Goal: Information Seeking & Learning: Learn about a topic

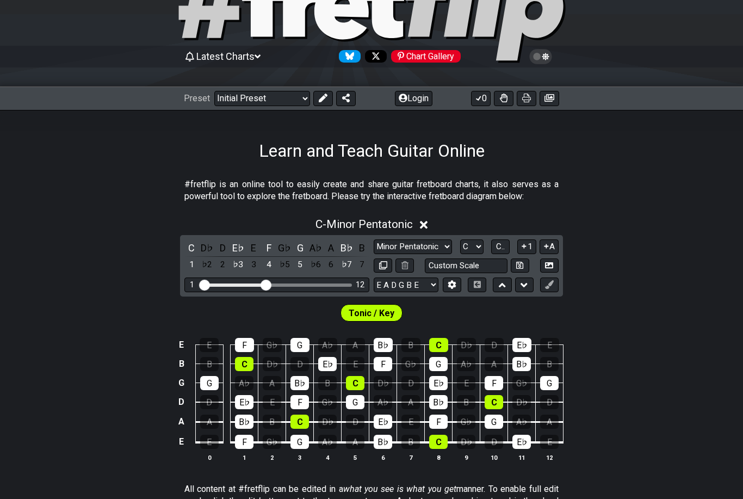
scroll to position [70, 0]
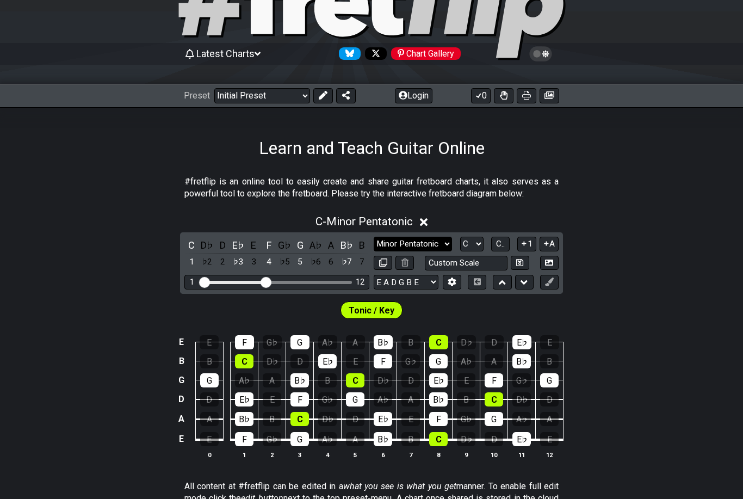
click at [430, 241] on select "Minor Pentatonic Click to edit Minor Pentatonic Major Pentatonic Minor Blues Ma…" at bounding box center [413, 244] width 78 height 15
select select "Major"
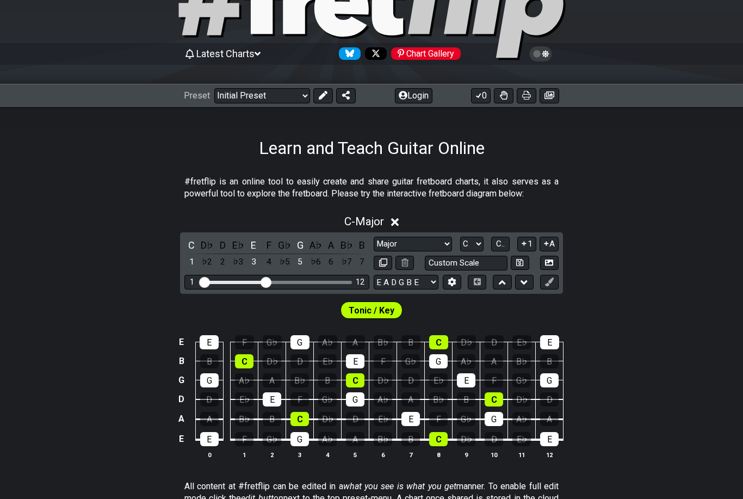
click at [390, 307] on span "Tonic / Key" at bounding box center [372, 311] width 46 height 16
click at [404, 223] on div "C - Major" at bounding box center [371, 218] width 743 height 20
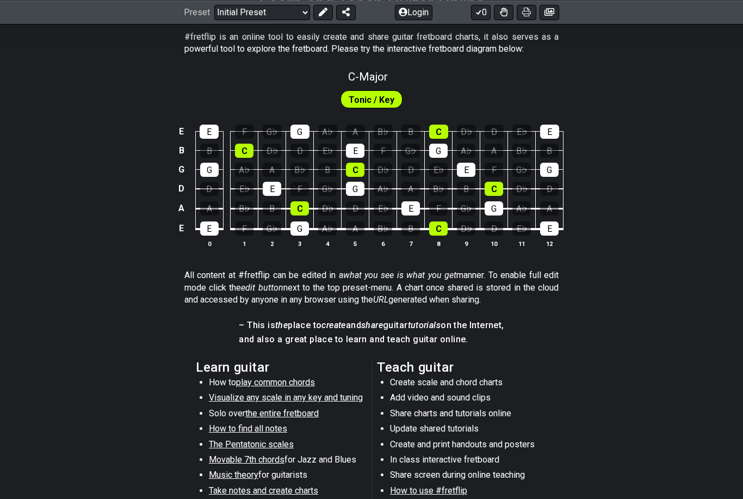
scroll to position [215, 0]
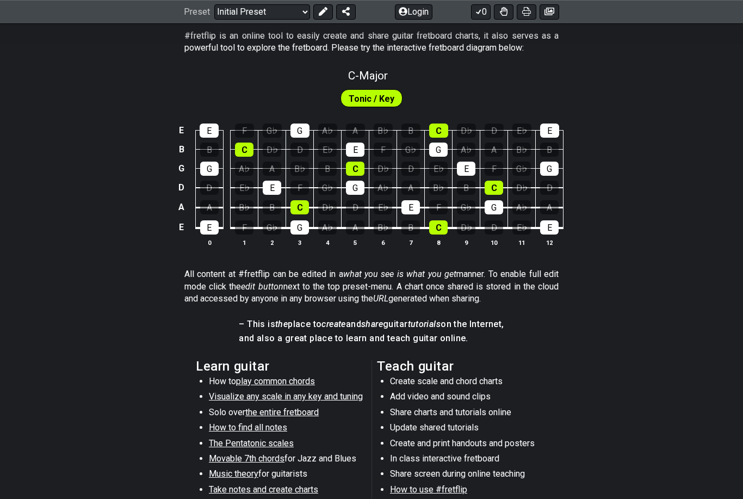
click at [297, 393] on span "Visualize any scale in any key and tuning" at bounding box center [286, 397] width 154 height 10
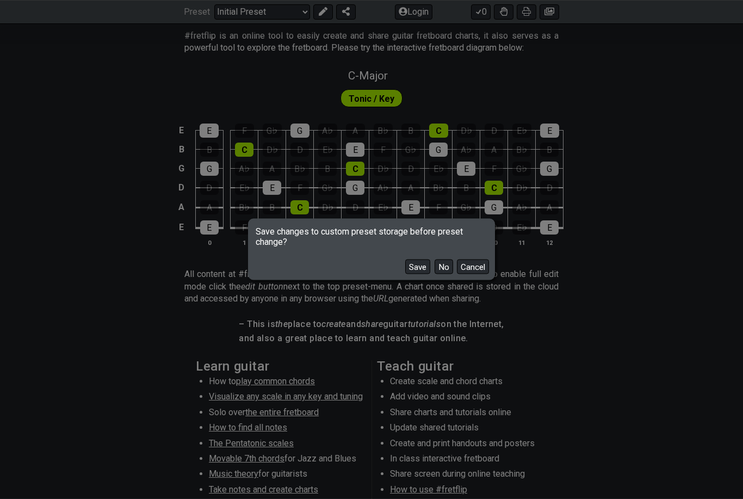
scroll to position [216, 0]
drag, startPoint x: 446, startPoint y: 289, endPoint x: 446, endPoint y: 505, distance: 216.0
click at [446, 274] on button "No" at bounding box center [444, 267] width 19 height 15
select select "C"
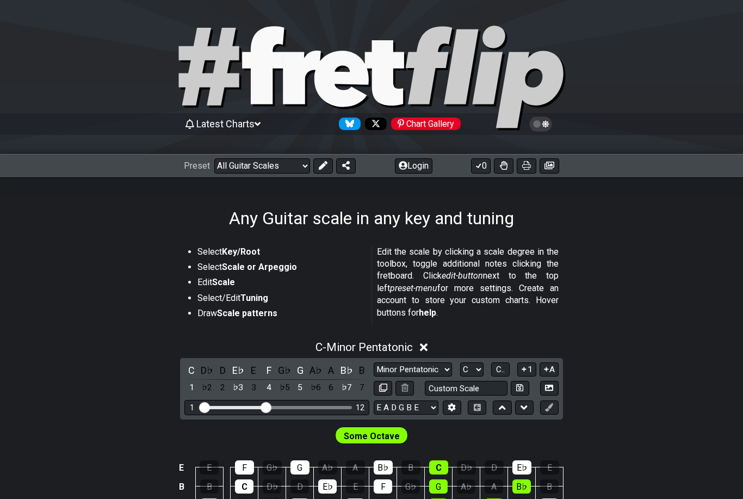
select select "/musical-notes-explained"
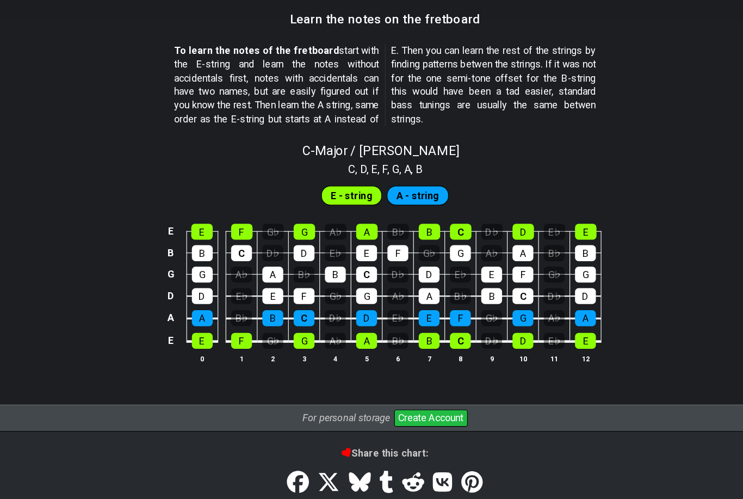
scroll to position [1004, 0]
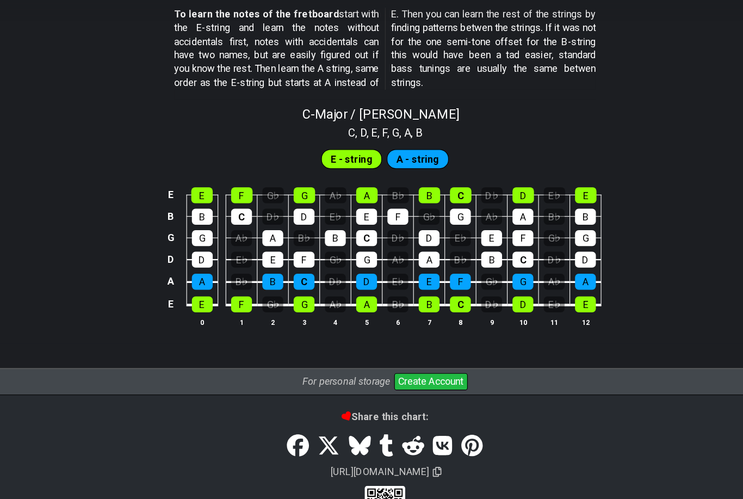
click at [397, 356] on button "Create Account" at bounding box center [412, 363] width 65 height 15
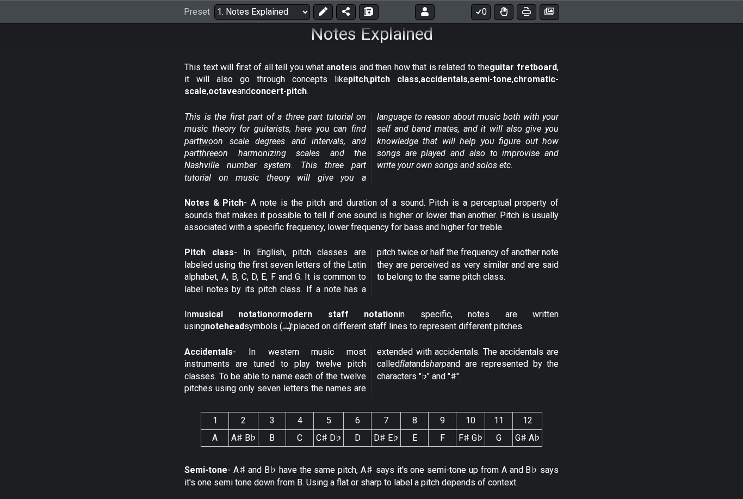
scroll to position [183, 0]
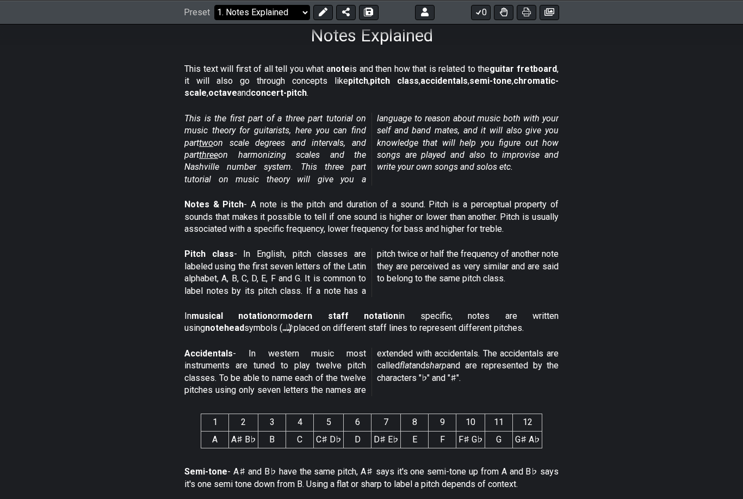
select select "/3nps-caged-shapes"
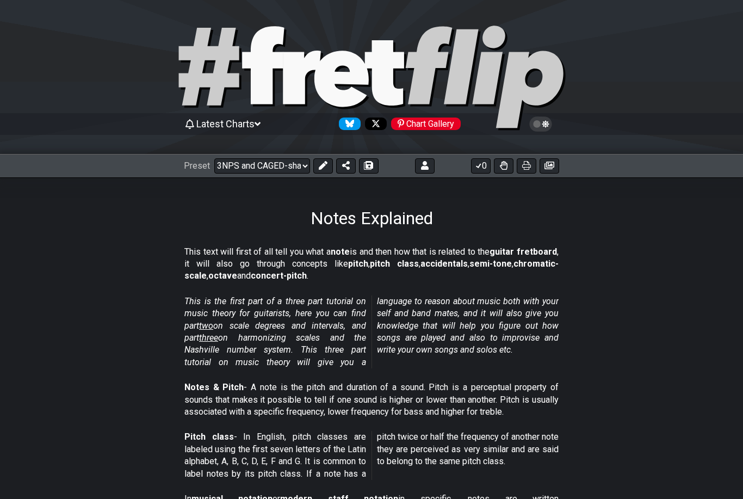
select select "A"
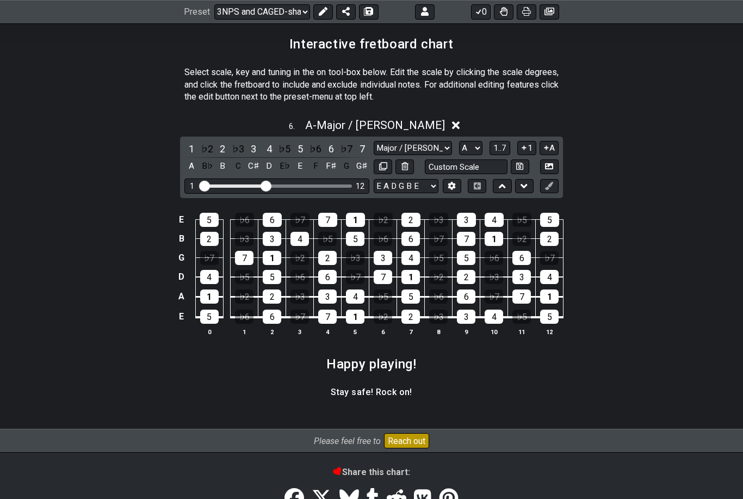
scroll to position [1607, 0]
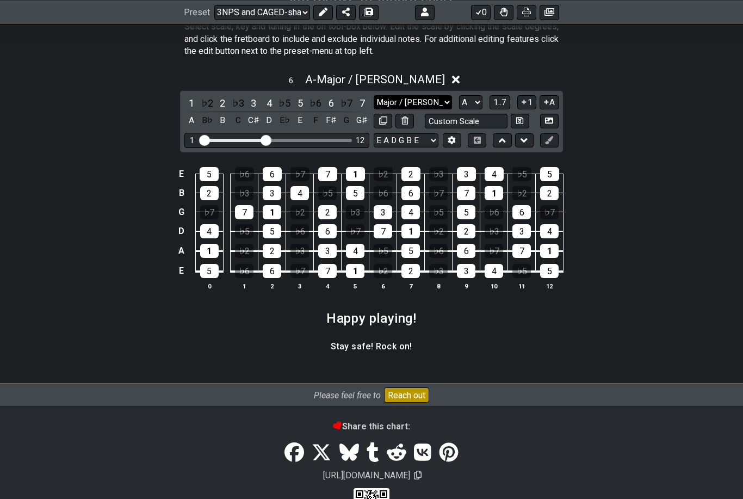
select select "Major"
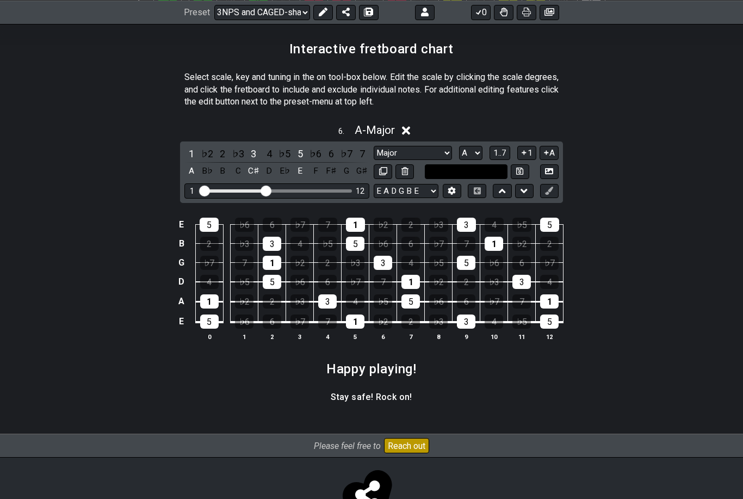
click at [449, 168] on input "text" at bounding box center [466, 171] width 83 height 15
type input "C"
click at [625, 205] on div "E 5 ♭6 6 ♭7 7 1 ♭2 2 ♭3 3 4 ♭5 5 B 2 ♭3 3 4 ♭5 5 ♭6 6 ♭7 7 1 ♭2 2 G ♭7 7 1 ♭2 2…" at bounding box center [371, 280] width 743 height 153
click at [533, 148] on button "1" at bounding box center [526, 153] width 19 height 15
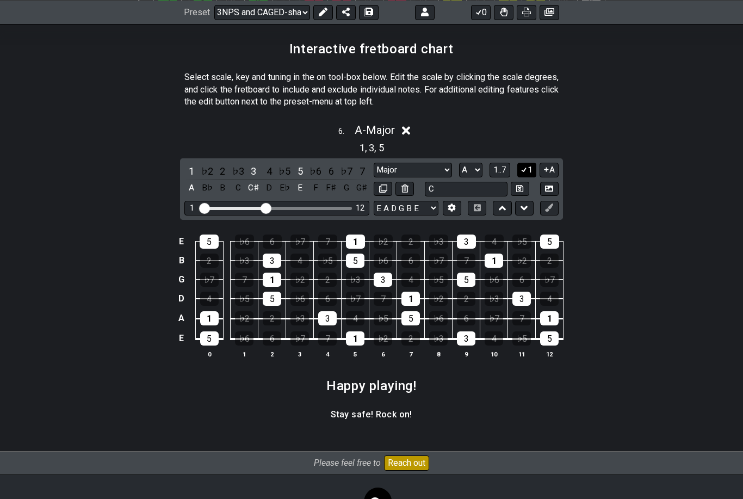
click at [528, 163] on button "1" at bounding box center [526, 170] width 19 height 15
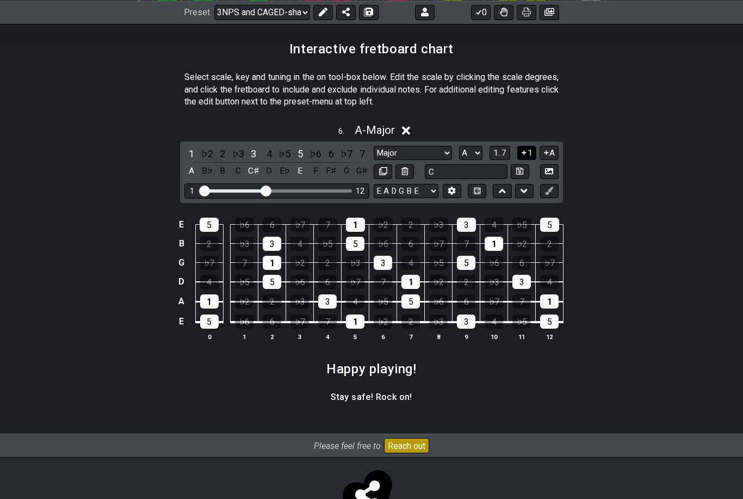
click at [528, 146] on button "1" at bounding box center [526, 153] width 19 height 15
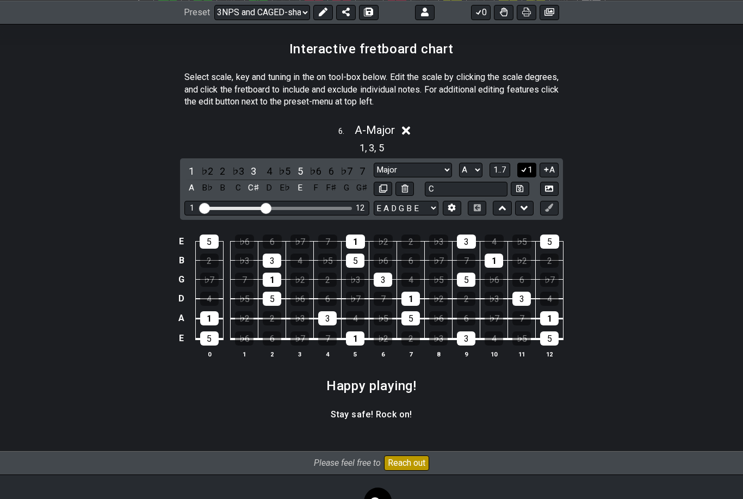
click at [528, 144] on div "1 , 3 , 5" at bounding box center [371, 146] width 743 height 17
click at [525, 168] on icon at bounding box center [524, 170] width 6 height 5
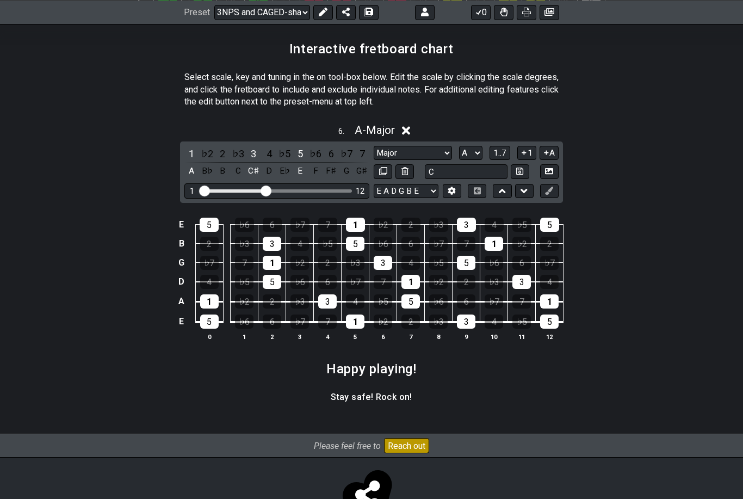
click at [551, 149] on button "A" at bounding box center [549, 153] width 19 height 15
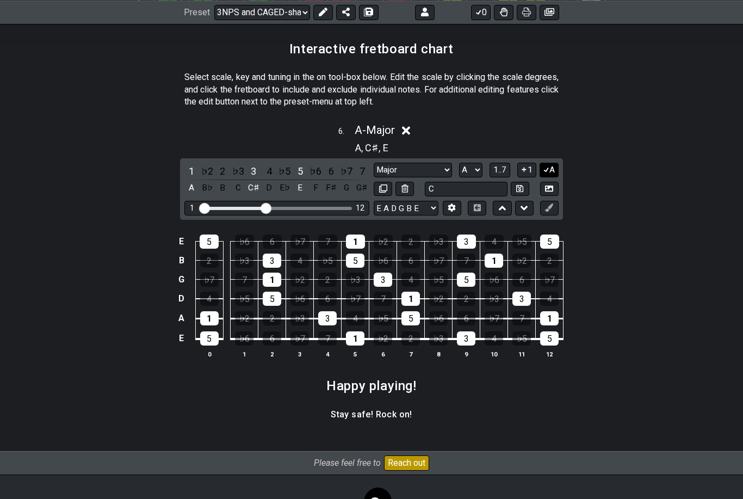
click at [550, 163] on button "A" at bounding box center [549, 170] width 19 height 15
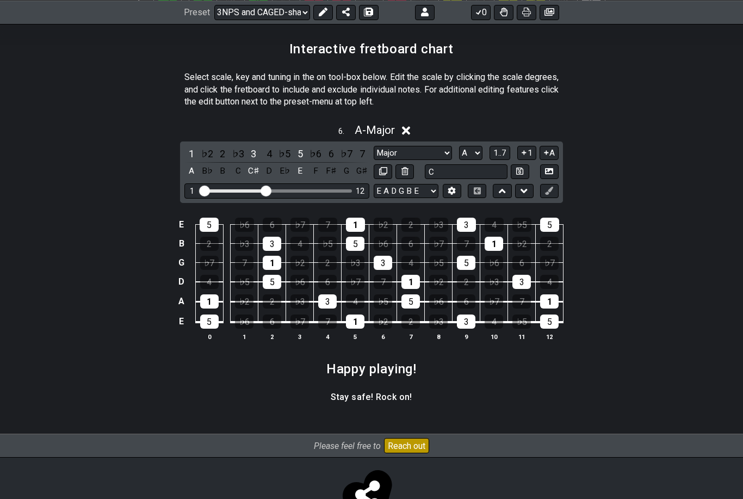
drag, startPoint x: 406, startPoint y: 121, endPoint x: 406, endPoint y: 186, distance: 65.3
click at [406, 127] on icon at bounding box center [406, 131] width 8 height 8
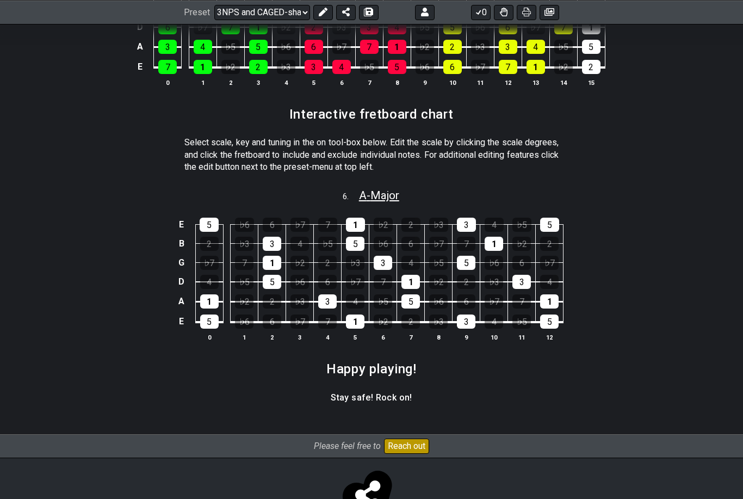
click at [359, 189] on span "A - Major" at bounding box center [379, 195] width 40 height 13
select select "Major"
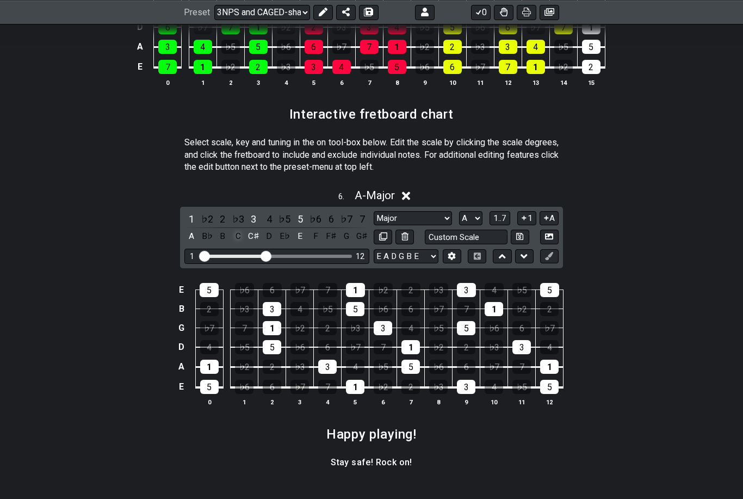
click at [238, 231] on div "C" at bounding box center [238, 236] width 14 height 15
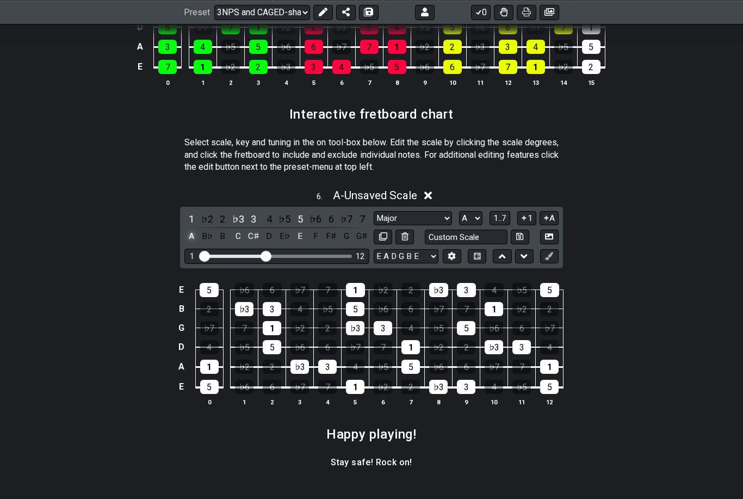
click at [190, 229] on div "A" at bounding box center [191, 236] width 14 height 15
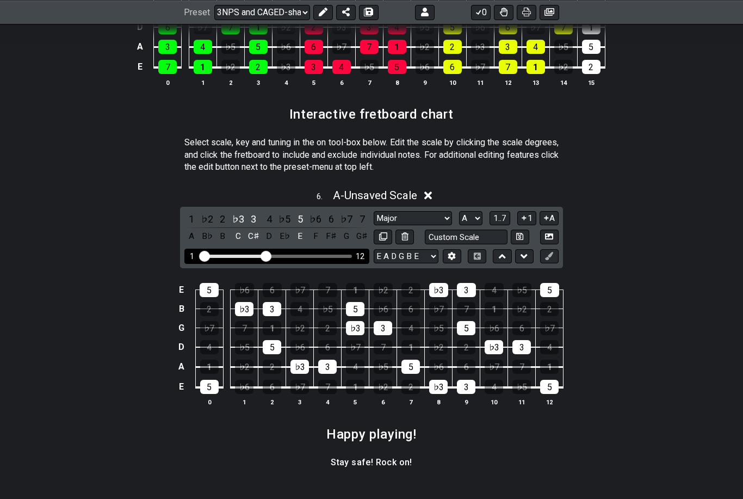
click at [206, 255] on input "Visible fret range" at bounding box center [277, 255] width 155 height 0
click at [242, 252] on div "1 12" at bounding box center [276, 256] width 185 height 15
click at [235, 231] on div "C" at bounding box center [238, 236] width 14 height 15
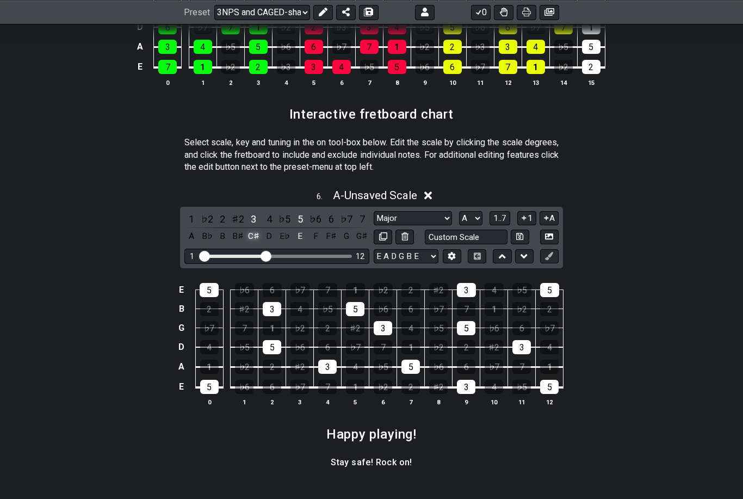
click at [247, 229] on div "C♯" at bounding box center [253, 236] width 14 height 15
click at [293, 214] on div "5" at bounding box center [300, 219] width 14 height 15
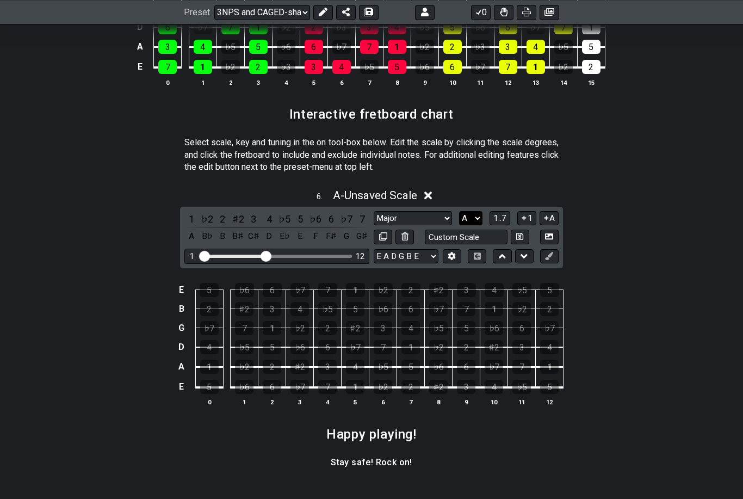
select select "C"
click at [193, 230] on div "C" at bounding box center [191, 236] width 14 height 15
click at [224, 231] on div "D" at bounding box center [222, 236] width 14 height 15
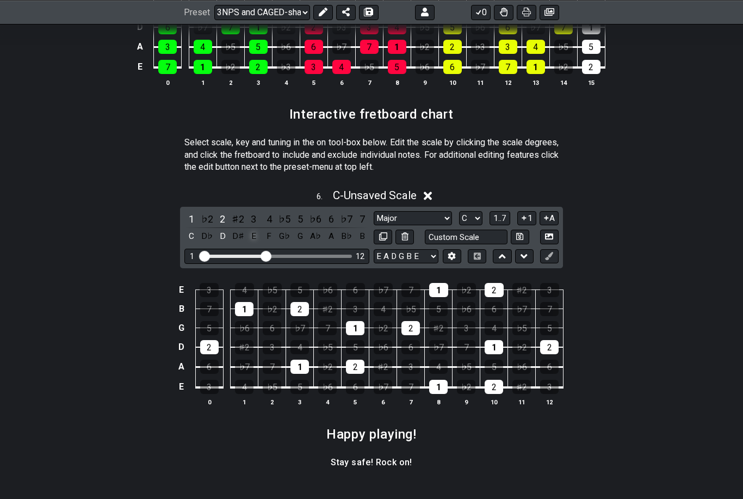
click at [252, 232] on div "E" at bounding box center [253, 236] width 14 height 15
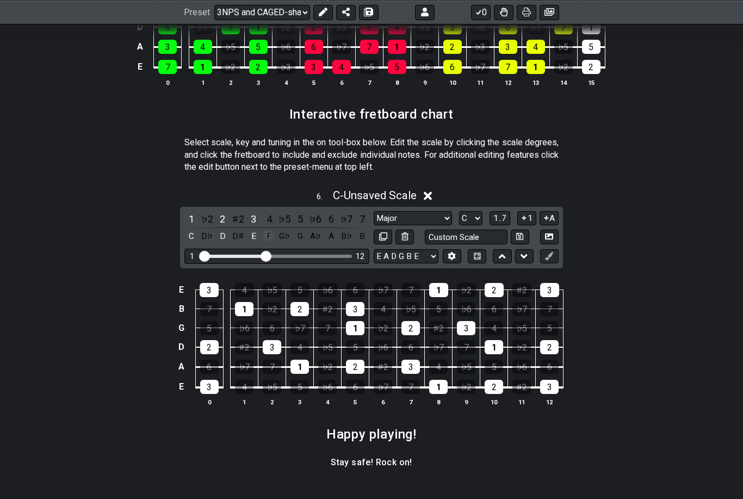
click at [266, 230] on div "F" at bounding box center [269, 236] width 14 height 15
click at [295, 230] on div "G" at bounding box center [300, 236] width 14 height 15
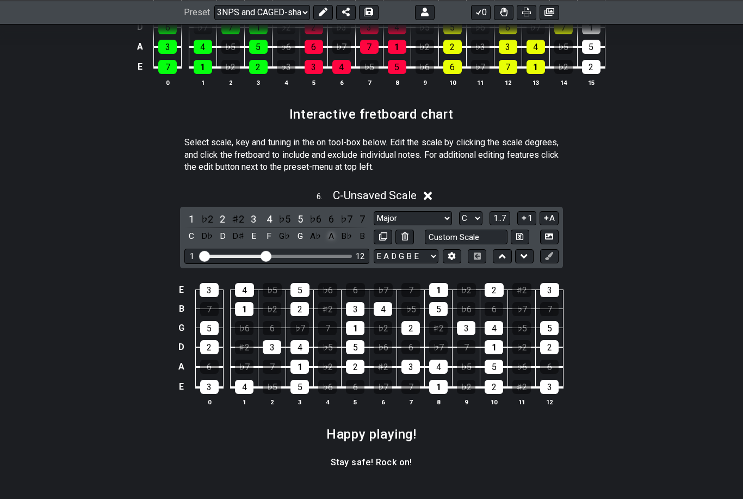
click at [326, 230] on div "A" at bounding box center [331, 236] width 14 height 15
click at [360, 231] on div "B" at bounding box center [362, 236] width 14 height 15
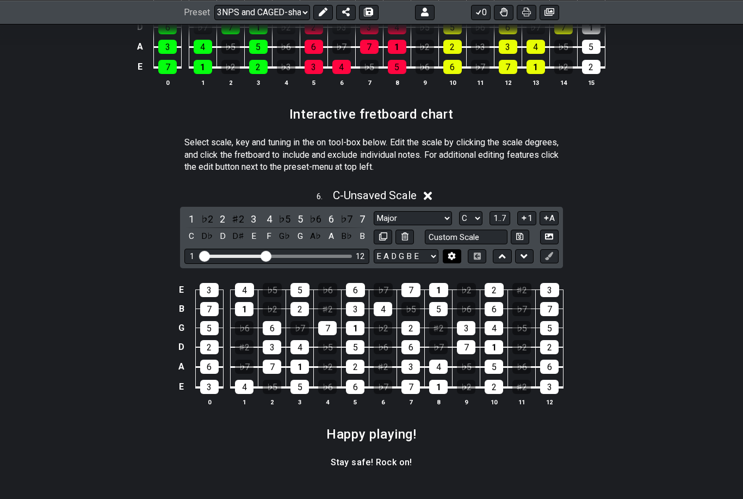
click at [455, 252] on icon at bounding box center [452, 256] width 8 height 8
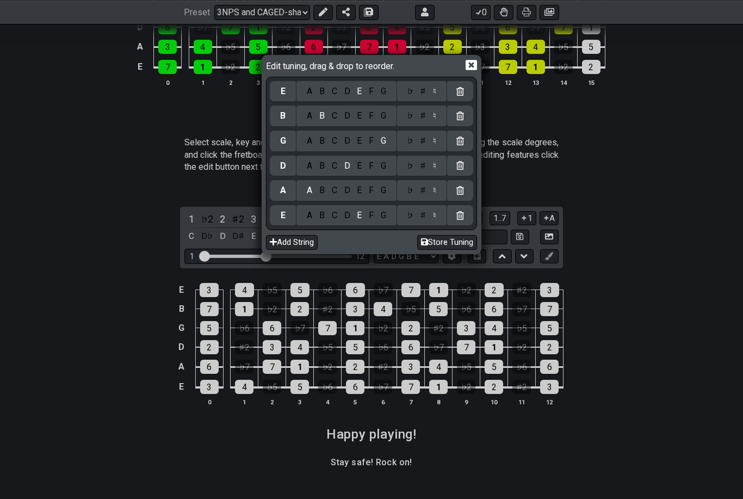
click at [474, 71] on icon at bounding box center [471, 65] width 11 height 10
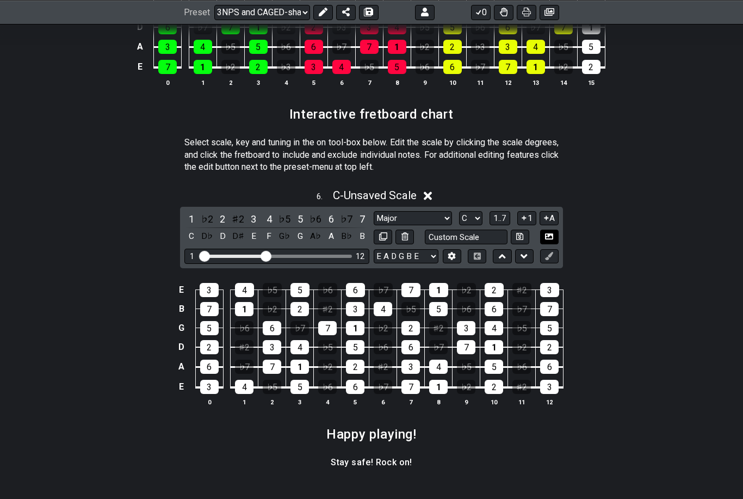
click at [552, 232] on icon at bounding box center [549, 236] width 8 height 8
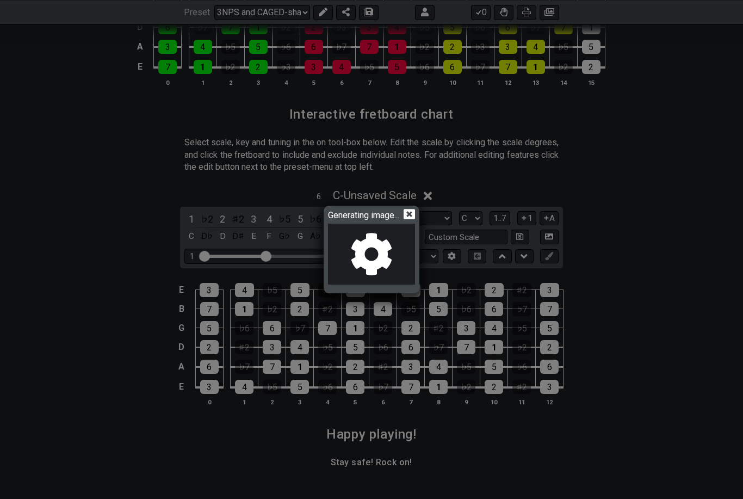
click at [411, 220] on icon at bounding box center [409, 213] width 11 height 11
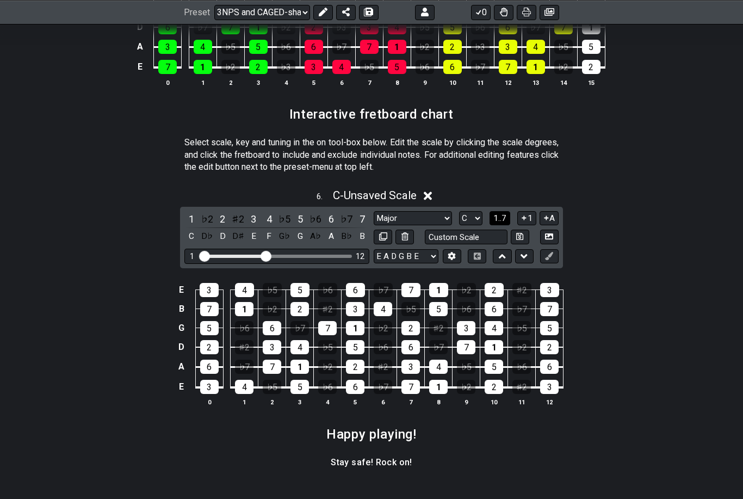
click at [500, 213] on span "1..7" at bounding box center [500, 218] width 13 height 10
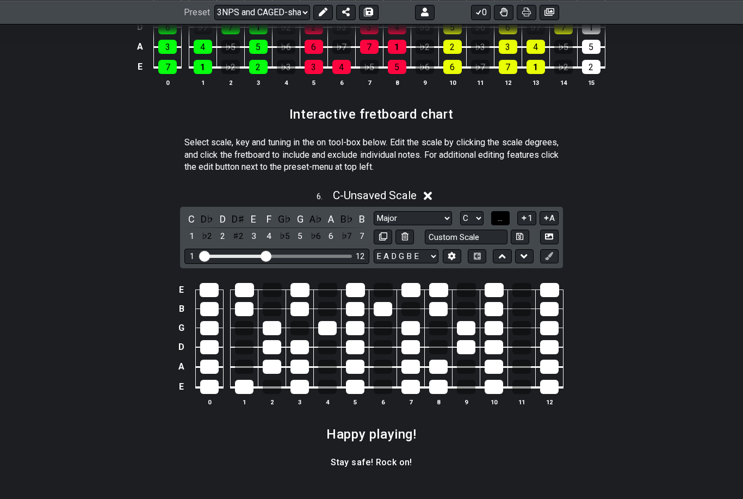
click at [500, 213] on span "..." at bounding box center [500, 218] width 5 height 10
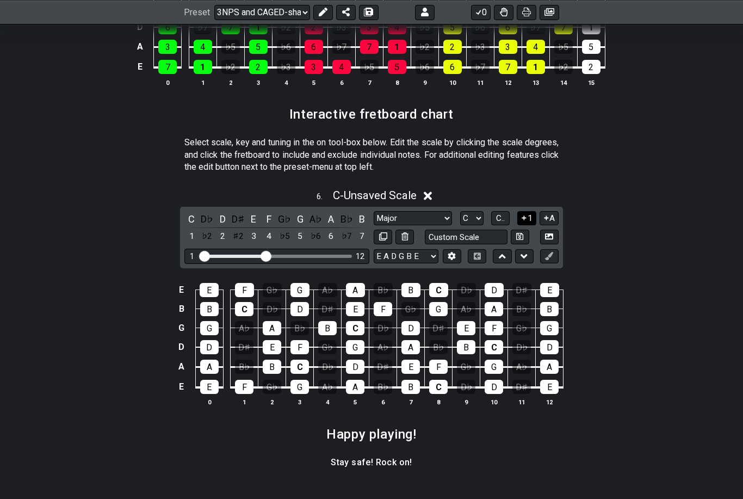
click at [529, 212] on button "1" at bounding box center [526, 218] width 19 height 15
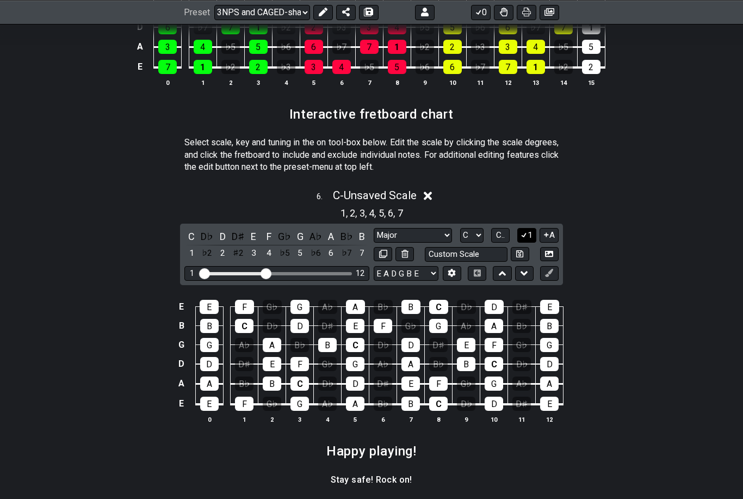
click at [523, 231] on icon at bounding box center [524, 235] width 10 height 8
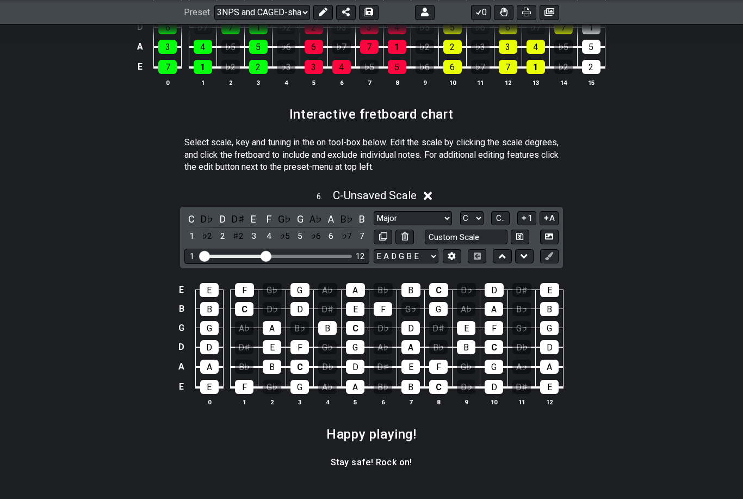
click at [203, 396] on th "0" at bounding box center [209, 401] width 28 height 11
click at [208, 380] on div "E" at bounding box center [209, 387] width 19 height 14
click at [385, 232] on icon at bounding box center [383, 236] width 8 height 8
select select "Major"
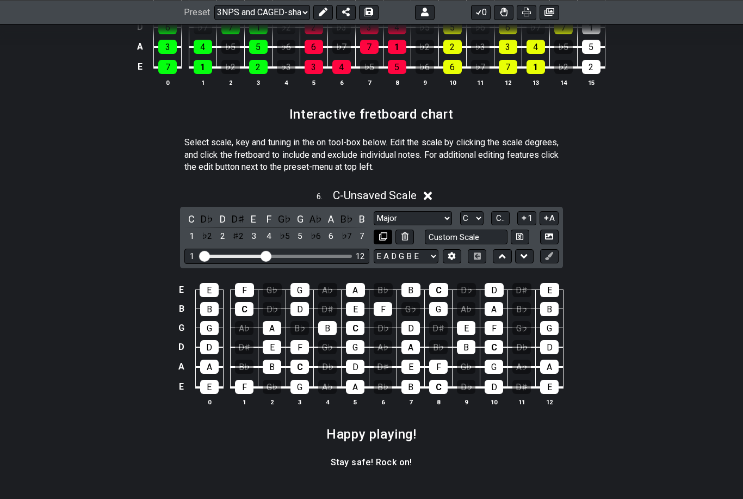
select select "C"
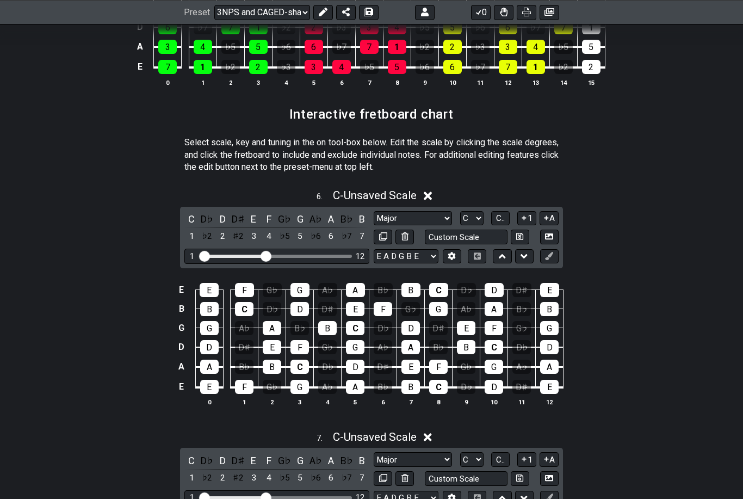
click at [430, 433] on icon at bounding box center [428, 437] width 8 height 8
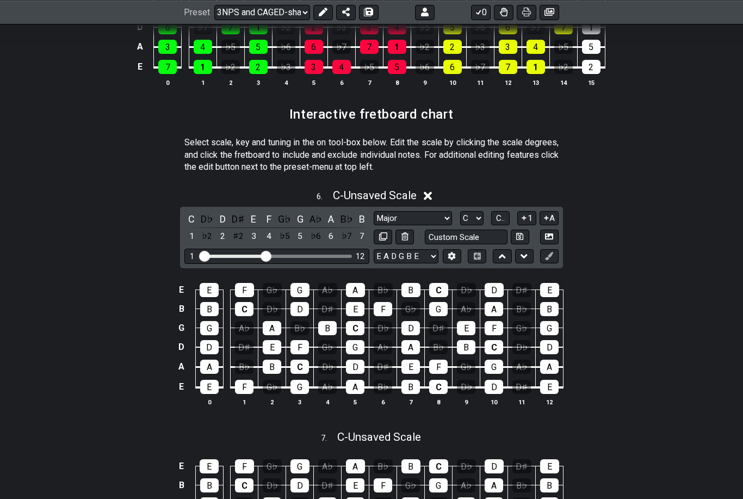
click at [436, 189] on div "6 . C - Unsaved Scale" at bounding box center [371, 192] width 743 height 21
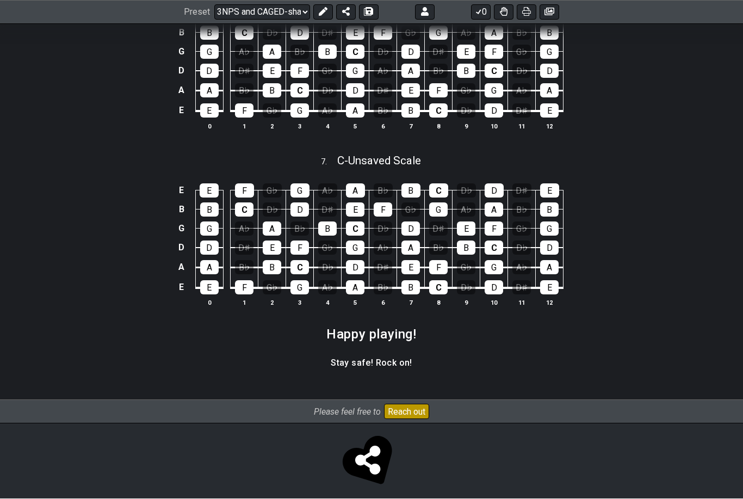
scroll to position [1702, 0]
